Goal: Task Accomplishment & Management: Manage account settings

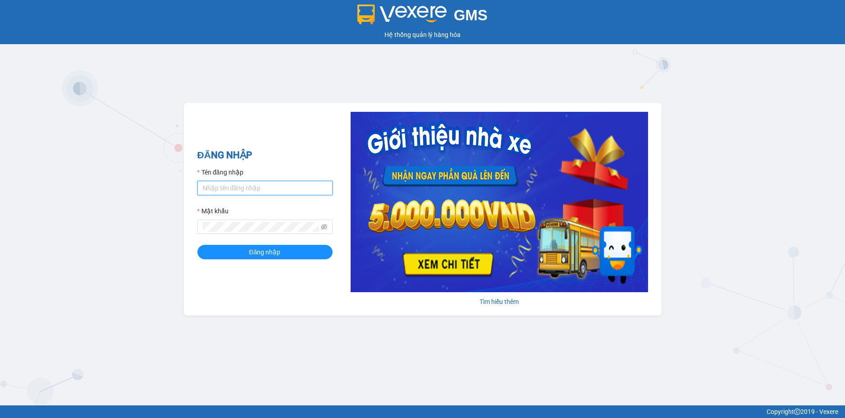
click at [259, 193] on input "Tên đăng nhập" at bounding box center [264, 188] width 135 height 14
type input "vphklinhsp.hkot"
click at [197, 245] on button "Đăng nhập" at bounding box center [264, 252] width 135 height 14
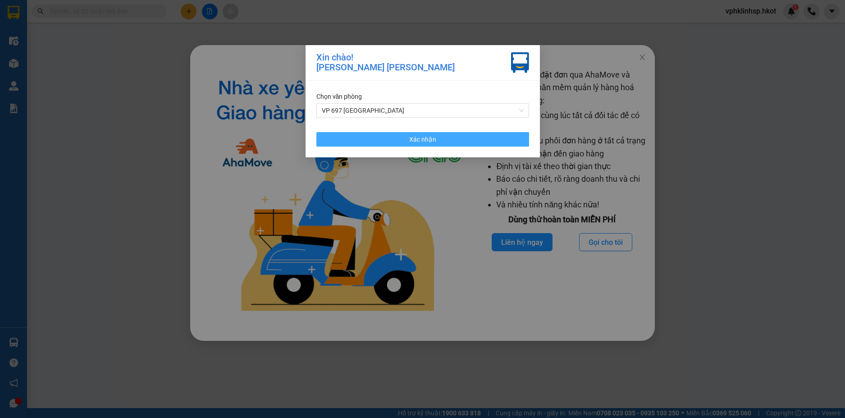
click at [510, 136] on button "Xác nhận" at bounding box center [422, 139] width 213 height 14
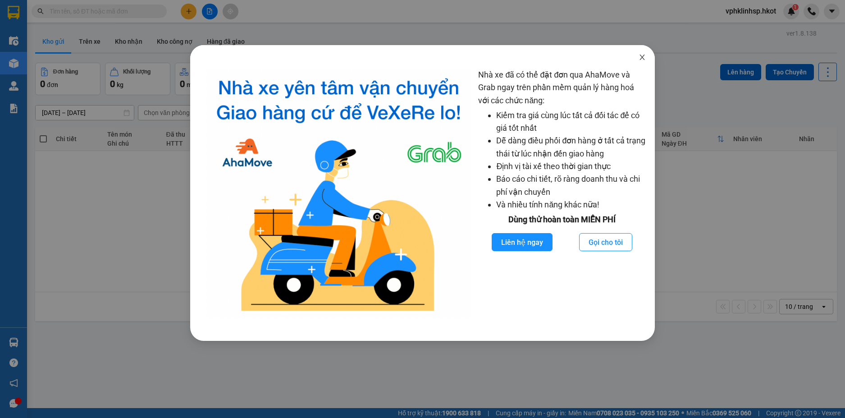
click at [638, 63] on span "Close" at bounding box center [641, 57] width 25 height 25
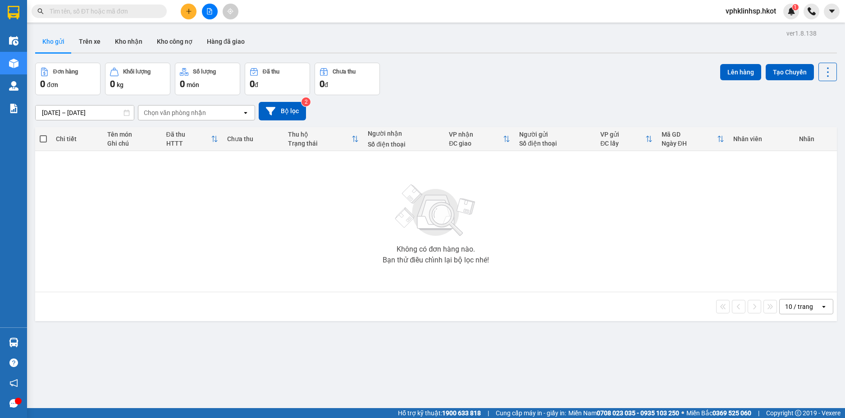
click at [742, 4] on div "vphklinhsp.hkot 1" at bounding box center [758, 12] width 81 height 16
click at [763, 13] on span "vphklinhsp.hkot" at bounding box center [750, 10] width 65 height 11
click at [736, 25] on span "Đăng xuất" at bounding box center [754, 28] width 47 height 10
